Goal: Transaction & Acquisition: Obtain resource

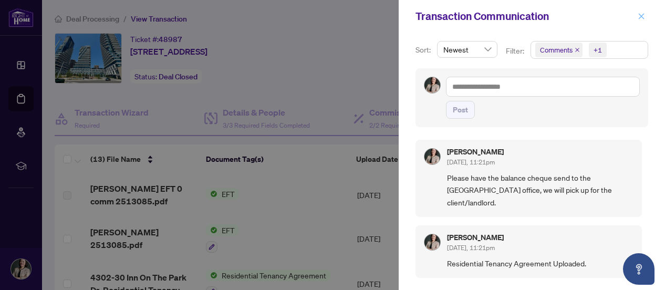
click at [640, 16] on icon "close" at bounding box center [641, 16] width 7 height 7
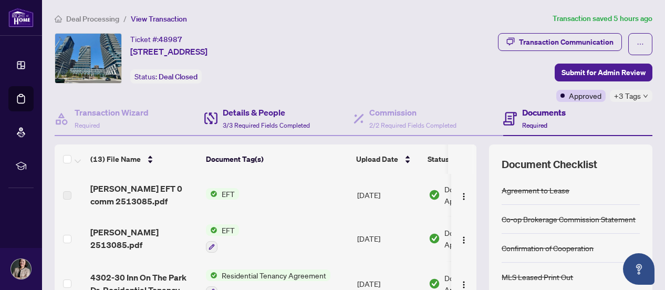
scroll to position [53, 0]
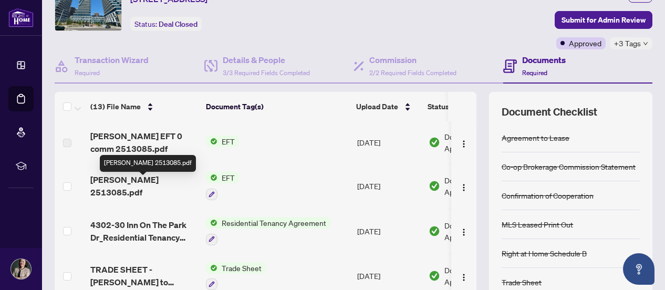
click at [167, 186] on span "[PERSON_NAME] 2513085.pdf" at bounding box center [143, 185] width 107 height 25
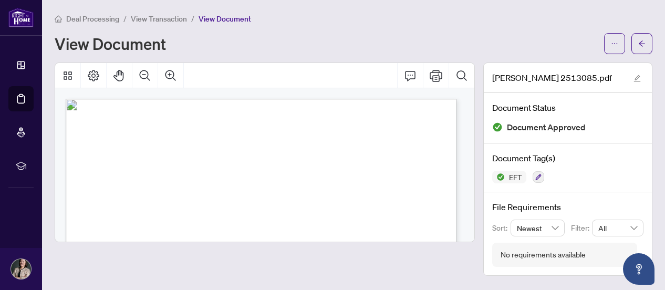
click at [162, 16] on span "View Transaction" at bounding box center [159, 18] width 56 height 9
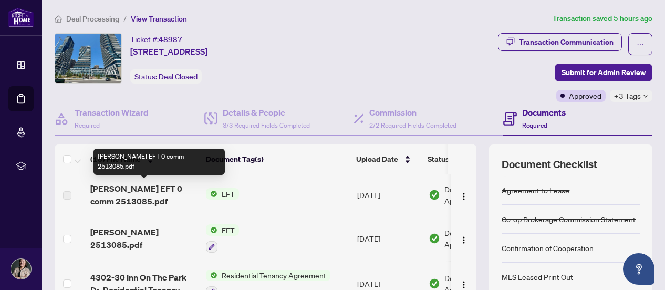
click at [142, 192] on span "[PERSON_NAME] EFT 0 comm 2513085.pdf" at bounding box center [143, 194] width 107 height 25
click at [149, 192] on span "[PERSON_NAME] EFT 0 comm 2513085.pdf" at bounding box center [143, 194] width 107 height 25
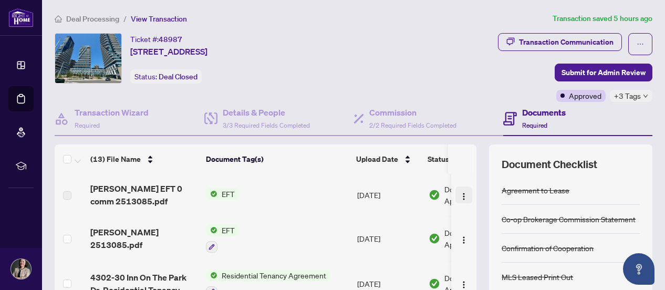
click at [460, 194] on img "button" at bounding box center [464, 196] width 8 height 8
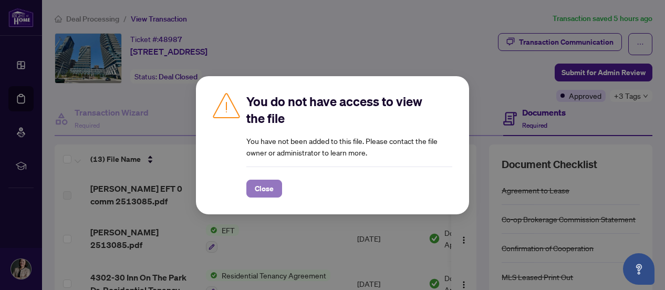
click at [278, 186] on button "Close" at bounding box center [265, 189] width 36 height 18
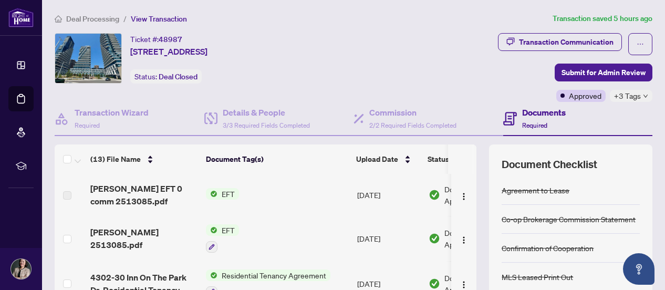
click at [109, 21] on span "Deal Processing" at bounding box center [92, 18] width 53 height 9
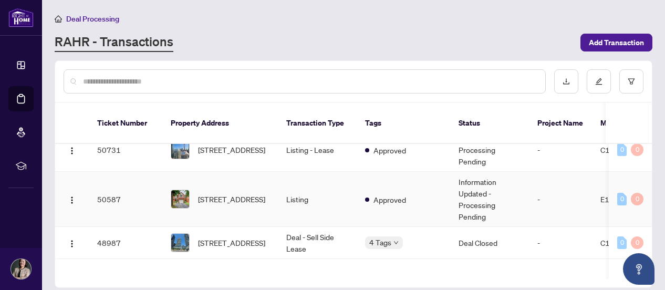
scroll to position [158, 0]
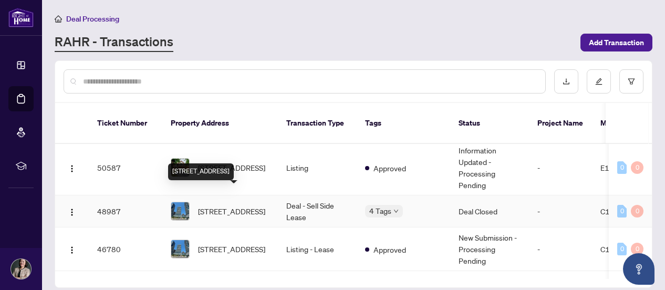
click at [249, 206] on span "[STREET_ADDRESS]" at bounding box center [231, 212] width 67 height 12
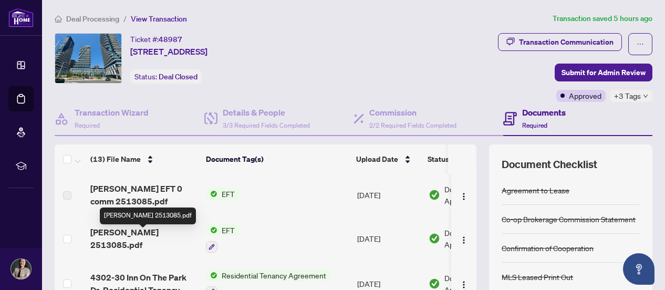
click at [179, 235] on span "[PERSON_NAME] 2513085.pdf" at bounding box center [143, 238] width 107 height 25
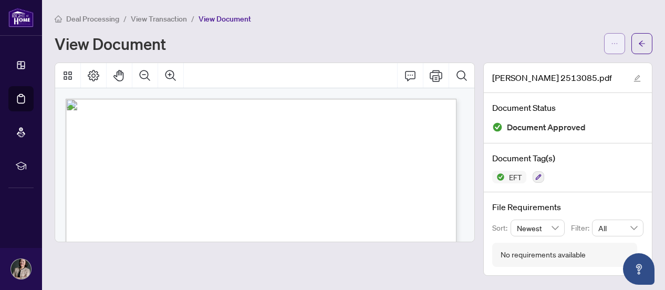
click at [615, 46] on icon "ellipsis" at bounding box center [614, 43] width 7 height 7
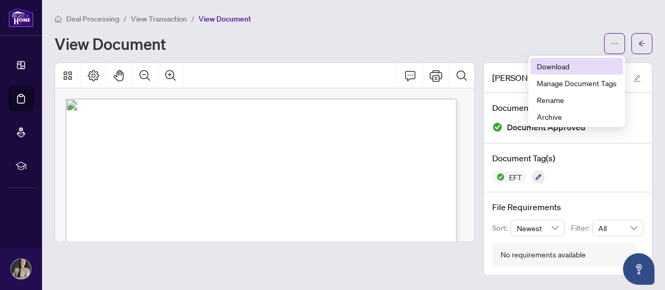
click at [568, 67] on span "Download" at bounding box center [577, 66] width 80 height 12
